Goal: Find specific page/section: Find specific page/section

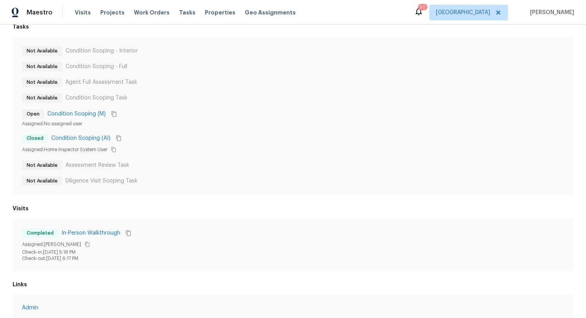
scroll to position [63, 0]
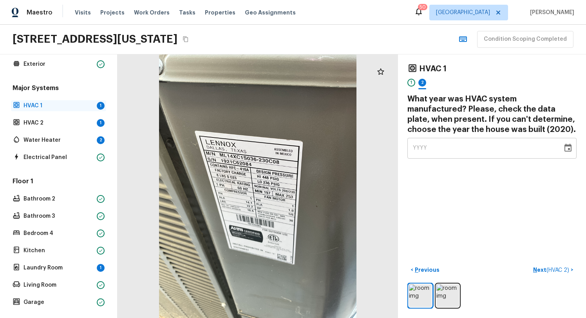
scroll to position [36, 0]
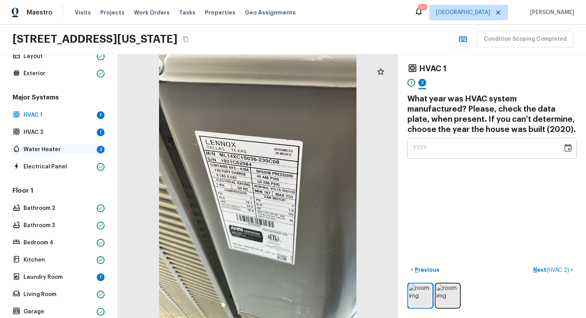
click at [56, 149] on p "Water Heater" at bounding box center [58, 150] width 70 height 8
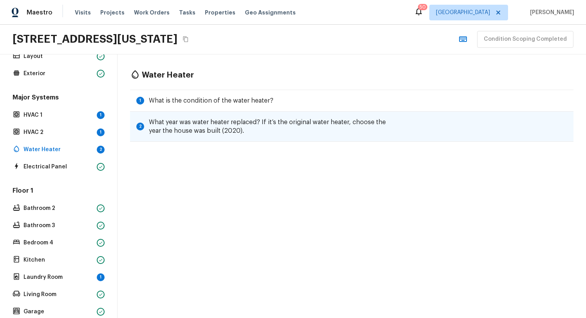
click at [165, 120] on h5 "What year was water heater replaced? If it’s the original water heater, choose …" at bounding box center [272, 126] width 246 height 17
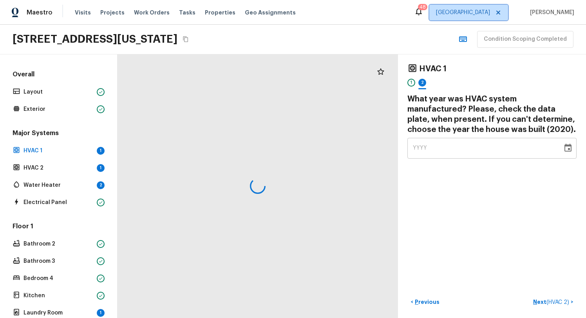
click at [474, 14] on span "[GEOGRAPHIC_DATA]" at bounding box center [463, 13] width 54 height 8
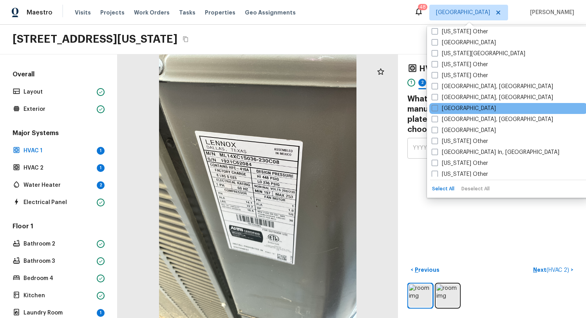
scroll to position [1200, 0]
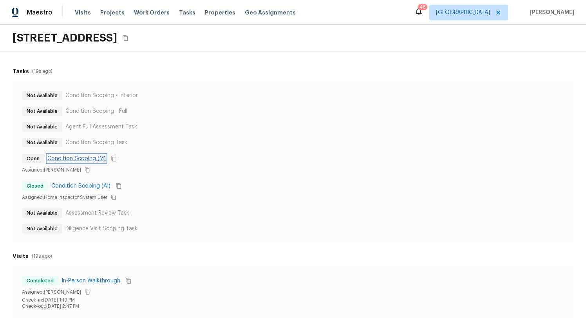
click at [87, 159] on link "Condition Scoping (M)" at bounding box center [76, 159] width 58 height 8
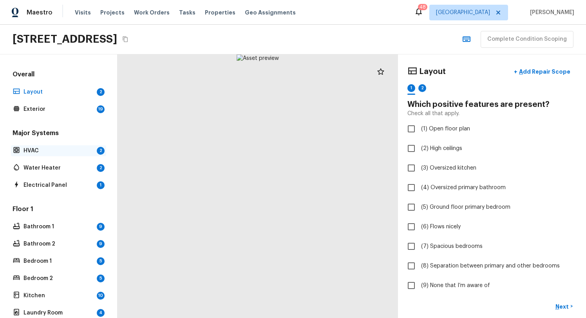
scroll to position [115, 0]
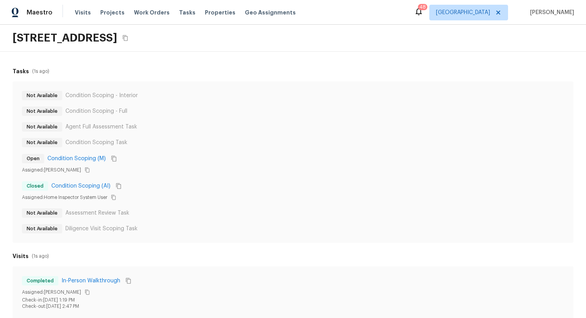
click at [318, 19] on div "Maestro Visits Projects Work Orders Tasks Properties Geo Assignments 48 Dallas …" at bounding box center [293, 12] width 586 height 25
